Goal: Task Accomplishment & Management: Use online tool/utility

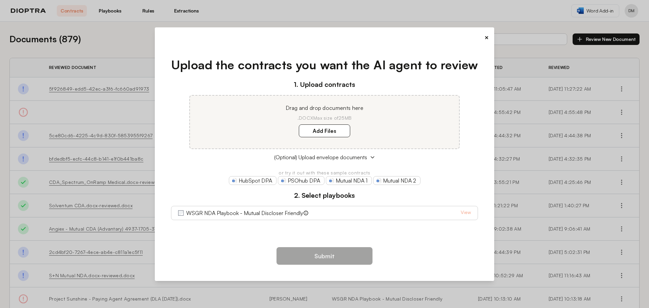
click at [381, 29] on div "× Upload the contracts you want the AI agent to review 1. Upload contracts Drag…" at bounding box center [325, 154] width 340 height 254
click at [486, 38] on button "×" at bounding box center [487, 37] width 4 height 9
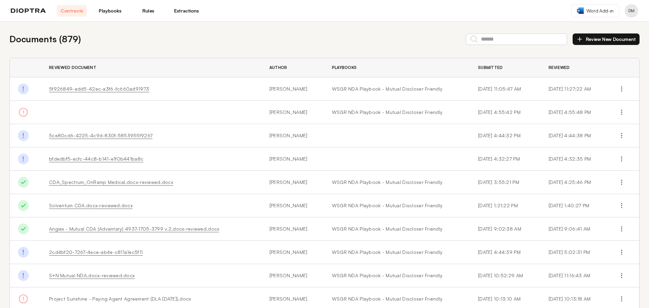
click at [614, 43] on button "Review New Document" at bounding box center [606, 39] width 67 height 12
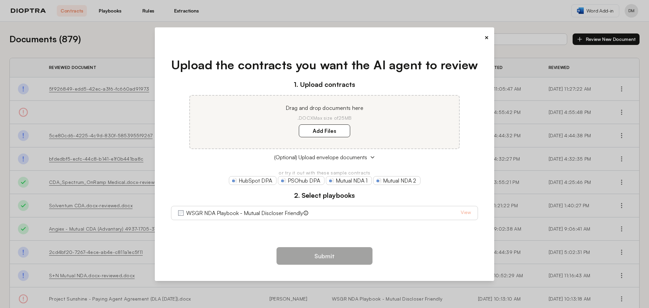
click at [485, 35] on button "×" at bounding box center [487, 37] width 4 height 9
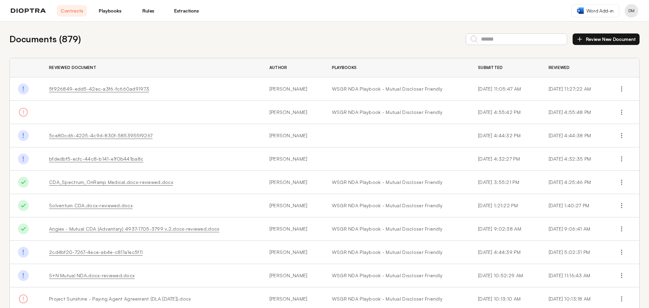
click at [113, 183] on link "CDA_Spectrum_OnRamp Medical.docx-reviewed.docx" at bounding box center [111, 182] width 124 height 6
click at [119, 229] on link "Angiex - Mutual CDA (Advantary) 4937-1705-3799 v.2.docx-reviewed.docx" at bounding box center [134, 229] width 170 height 6
click at [120, 14] on link "Playbooks" at bounding box center [110, 11] width 30 height 12
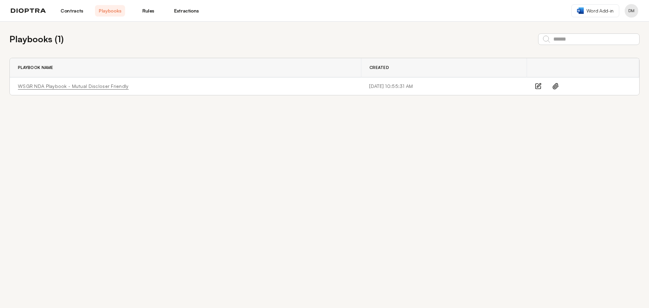
click at [78, 88] on link "WSGR NDA Playbook - Mutual Discloser Friendly" at bounding box center [73, 86] width 111 height 7
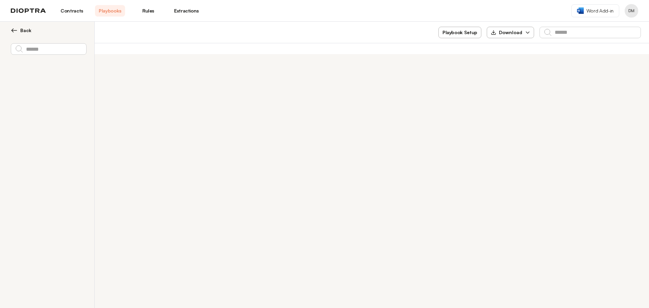
click at [151, 10] on link "Rules" at bounding box center [148, 11] width 30 height 12
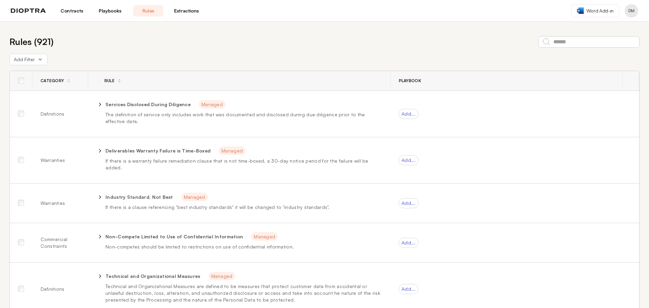
click at [100, 105] on icon at bounding box center [100, 104] width 6 height 6
select select "******"
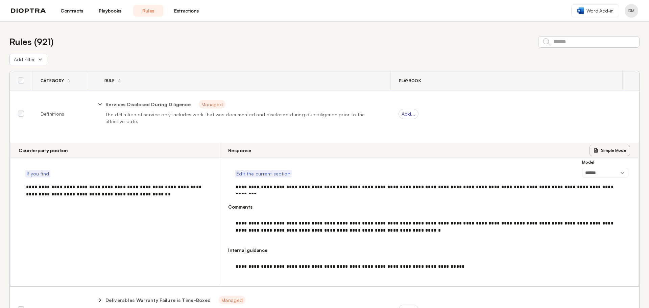
click at [100, 100] on div at bounding box center [99, 104] width 7 height 8
drag, startPoint x: 101, startPoint y: 103, endPoint x: 118, endPoint y: 93, distance: 19.4
click at [102, 103] on div "**********" at bounding box center [239, 104] width 287 height 8
click at [99, 106] on icon at bounding box center [100, 104] width 6 height 6
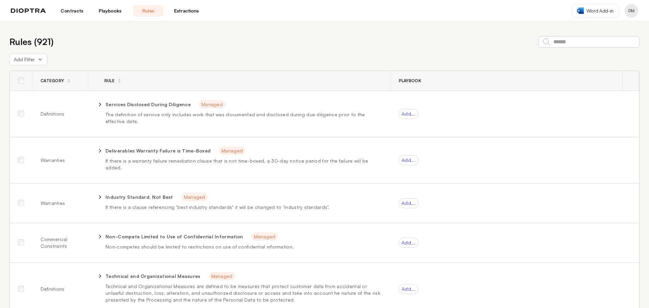
click at [66, 15] on link "Contracts" at bounding box center [72, 11] width 30 height 12
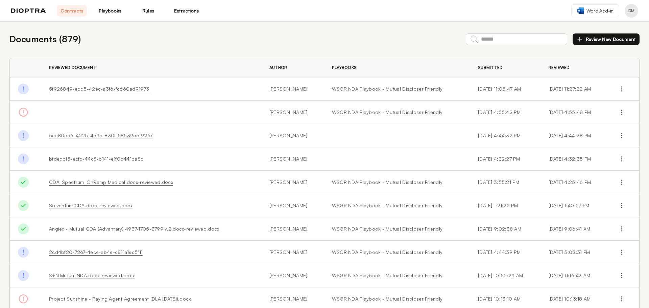
scroll to position [39, 0]
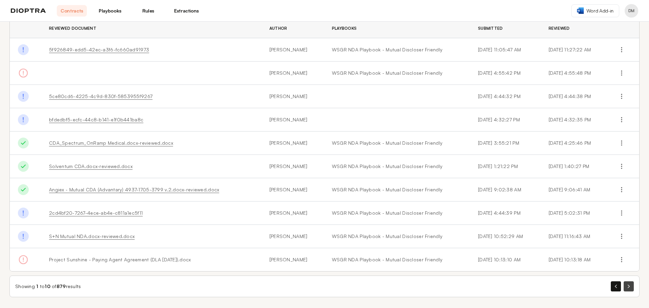
click at [627, 285] on button "button" at bounding box center [629, 286] width 10 height 10
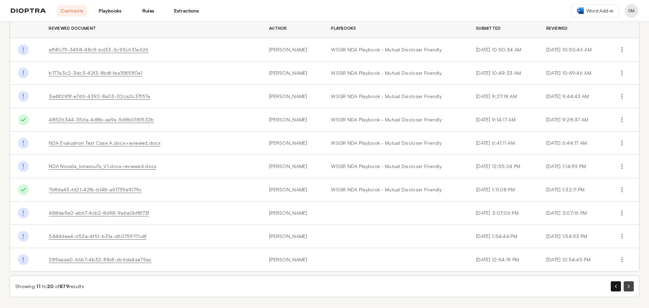
click at [625, 291] on button "button" at bounding box center [629, 286] width 10 height 10
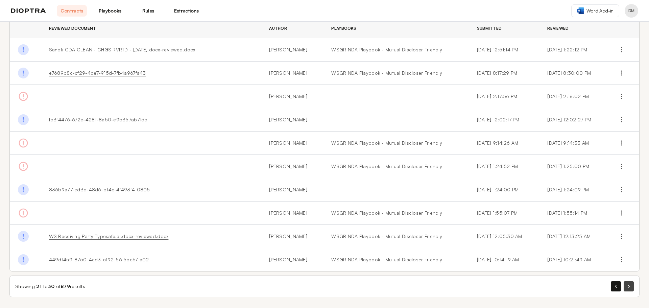
click at [626, 285] on button "button" at bounding box center [629, 286] width 10 height 10
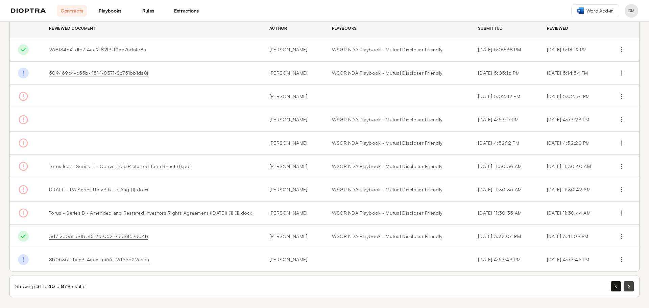
click at [624, 285] on button "button" at bounding box center [629, 286] width 10 height 10
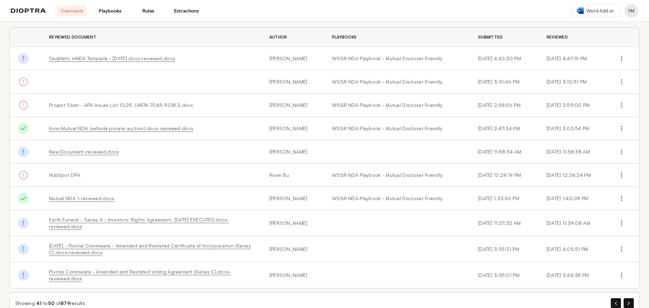
scroll to position [45, 0]
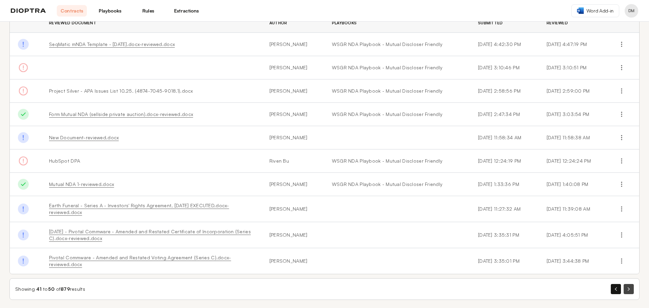
click at [628, 285] on button "button" at bounding box center [629, 289] width 10 height 10
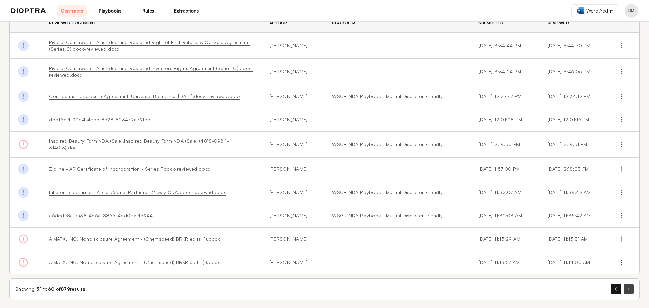
click at [624, 288] on button "button" at bounding box center [629, 289] width 10 height 10
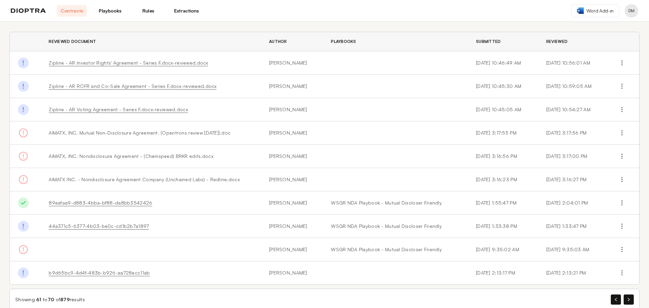
scroll to position [39, 0]
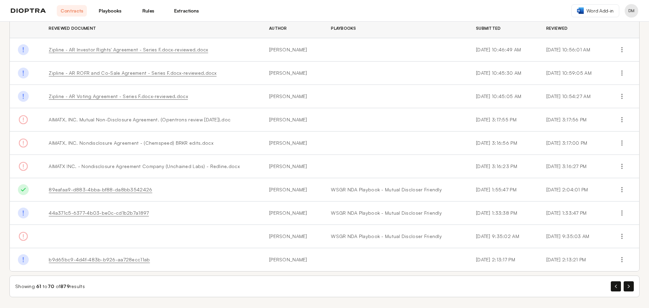
click at [631, 289] on div "Showing 61 to 70 of 879 results" at bounding box center [324, 287] width 631 height 22
click at [625, 287] on button "button" at bounding box center [629, 286] width 10 height 10
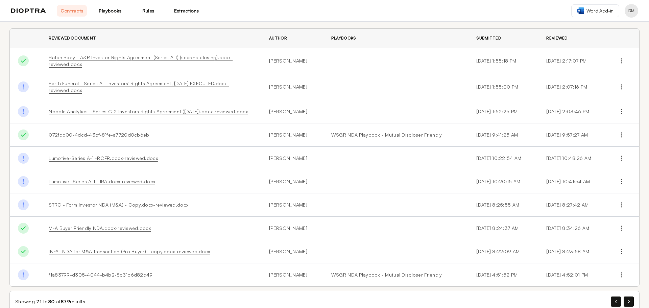
scroll to position [45, 0]
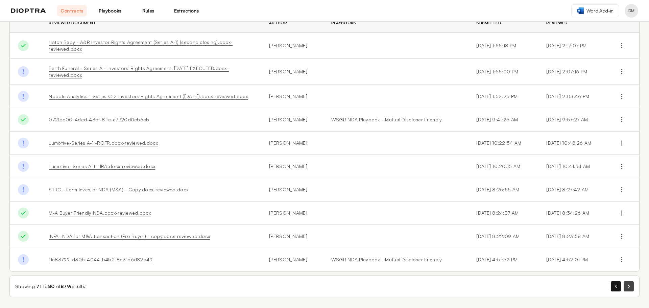
click at [624, 289] on button "button" at bounding box center [629, 286] width 10 height 10
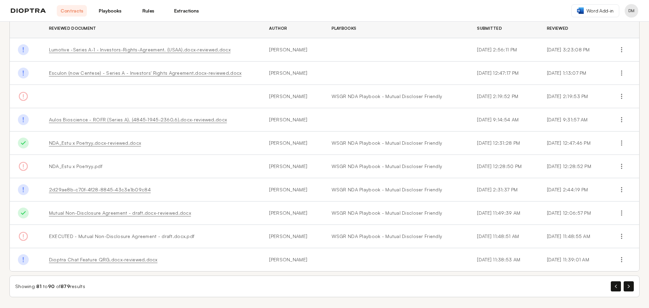
scroll to position [0, 0]
